Goal: Navigation & Orientation: Find specific page/section

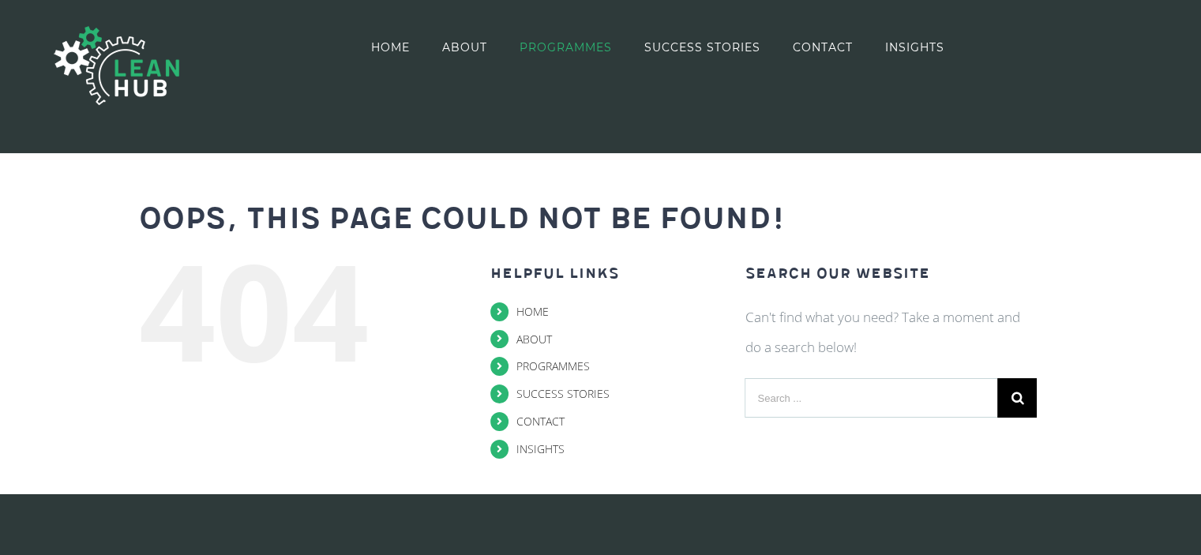
click at [541, 43] on span "PROGRAMMES" at bounding box center [566, 47] width 92 height 11
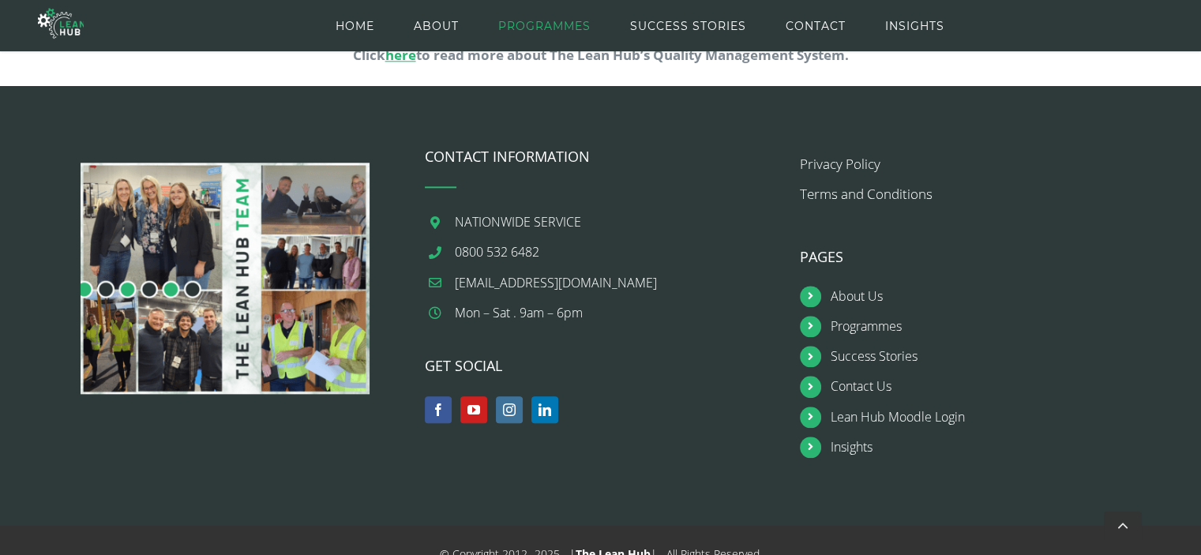
scroll to position [1746, 0]
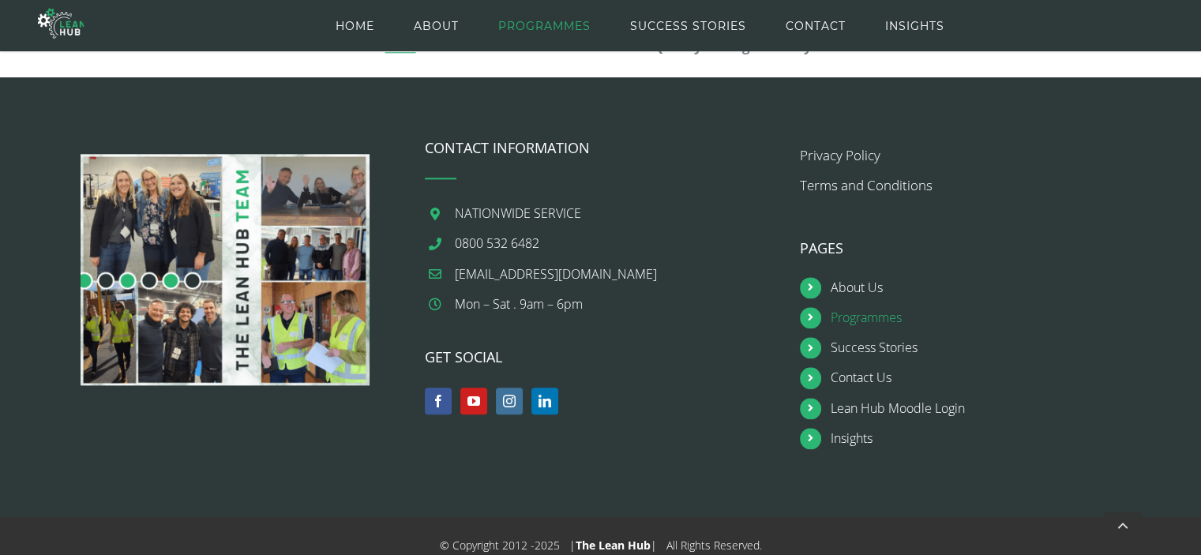
click at [882, 310] on link "Programmes" at bounding box center [991, 317] width 321 height 21
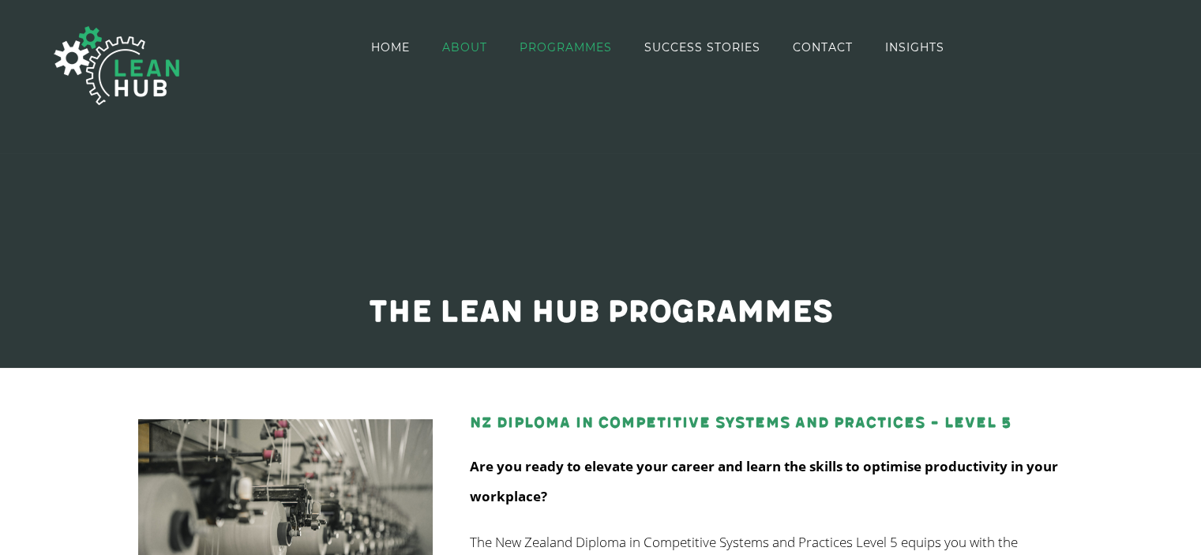
click at [471, 42] on span "ABOUT" at bounding box center [464, 47] width 45 height 11
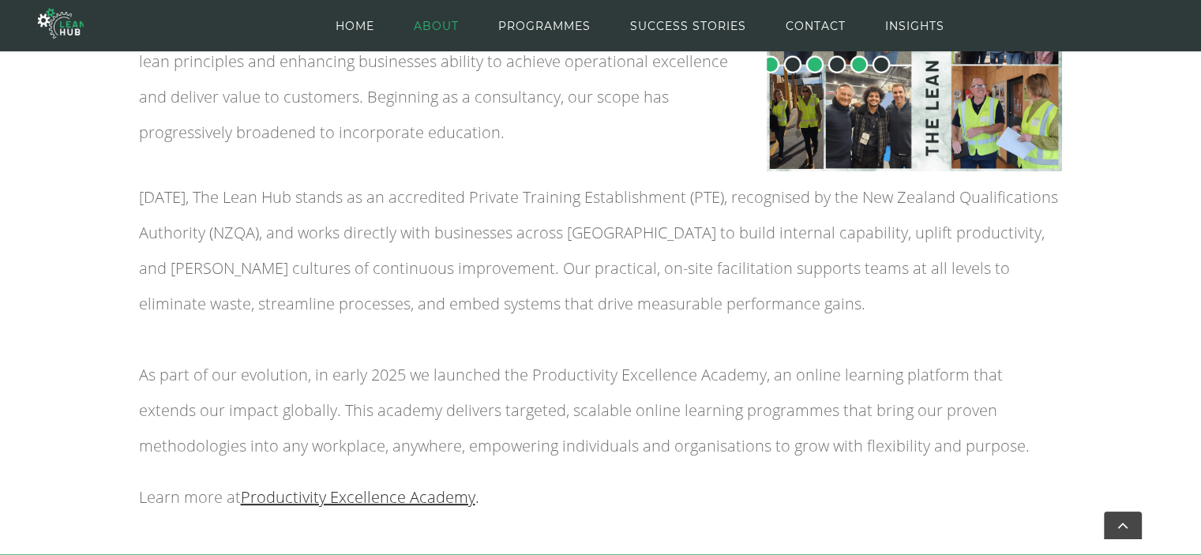
scroll to position [474, 0]
